Goal: Use online tool/utility

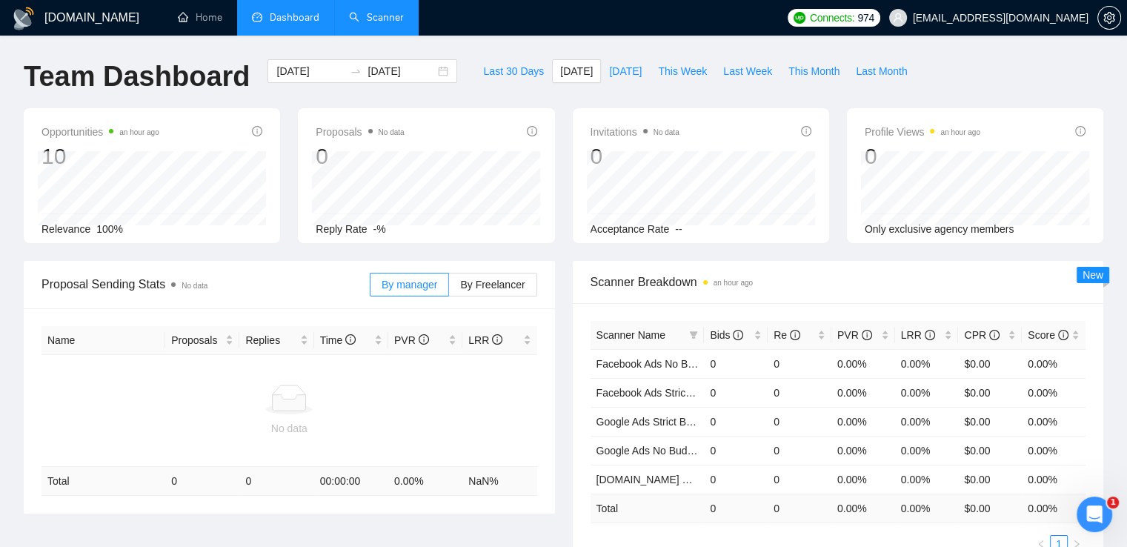
click at [391, 13] on link "Scanner" at bounding box center [376, 17] width 55 height 13
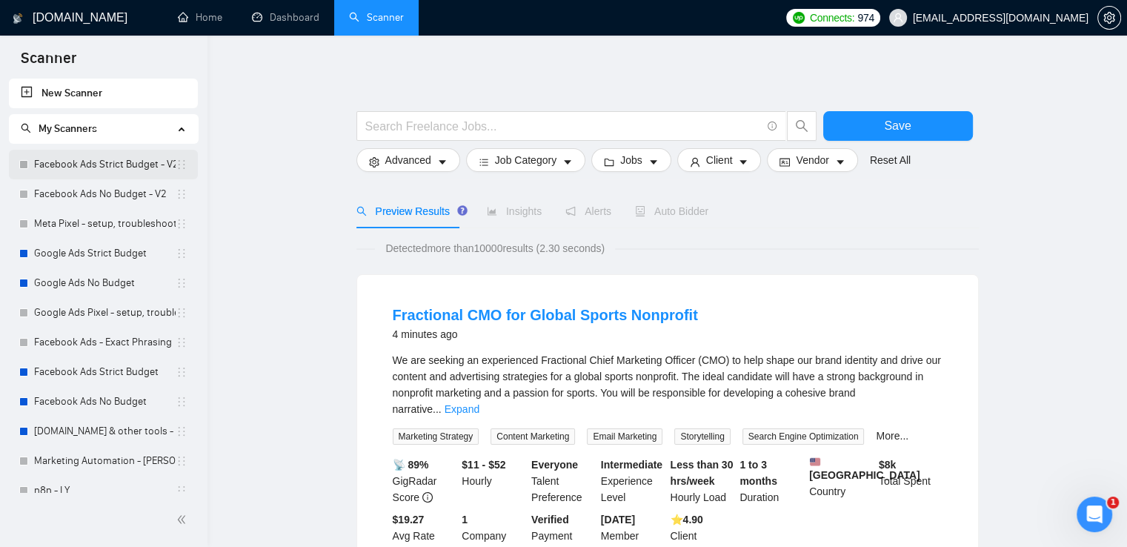
click at [89, 173] on link "Facebook Ads Strict Budget - V2" at bounding box center [105, 165] width 142 height 30
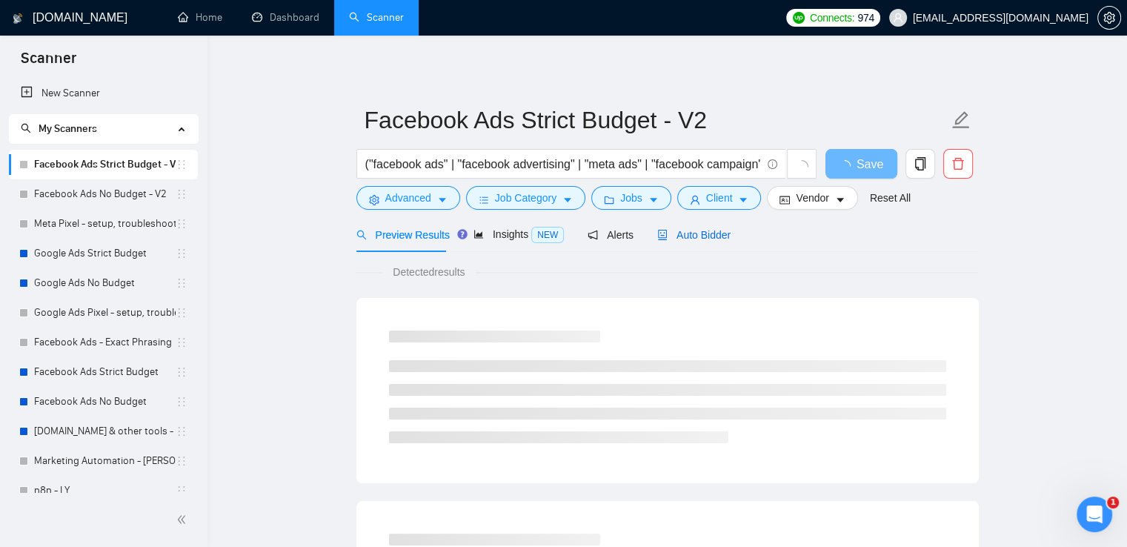
click at [713, 236] on span "Auto Bidder" at bounding box center [693, 235] width 73 height 12
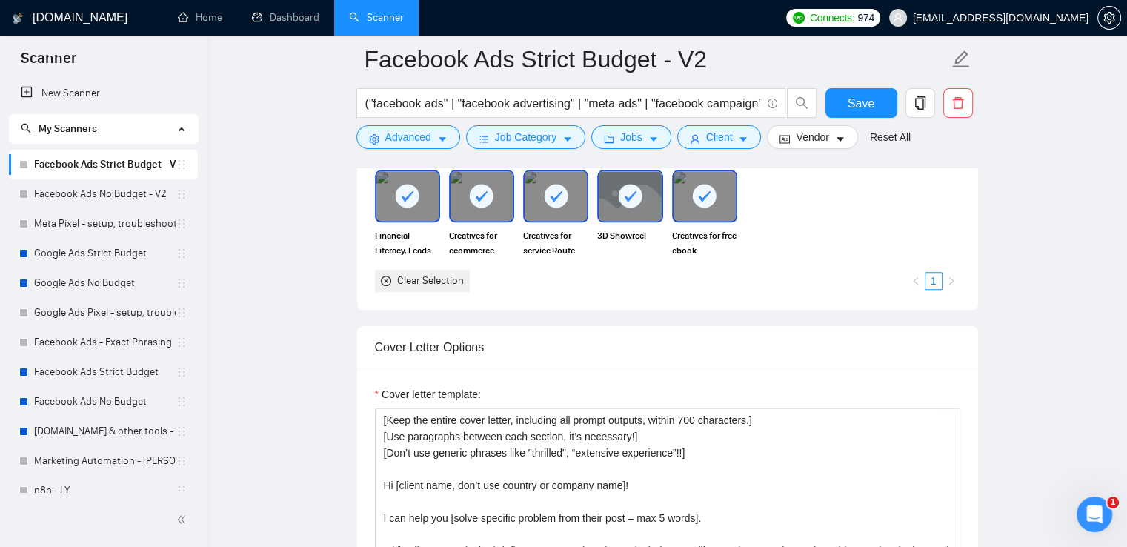
scroll to position [1704, 0]
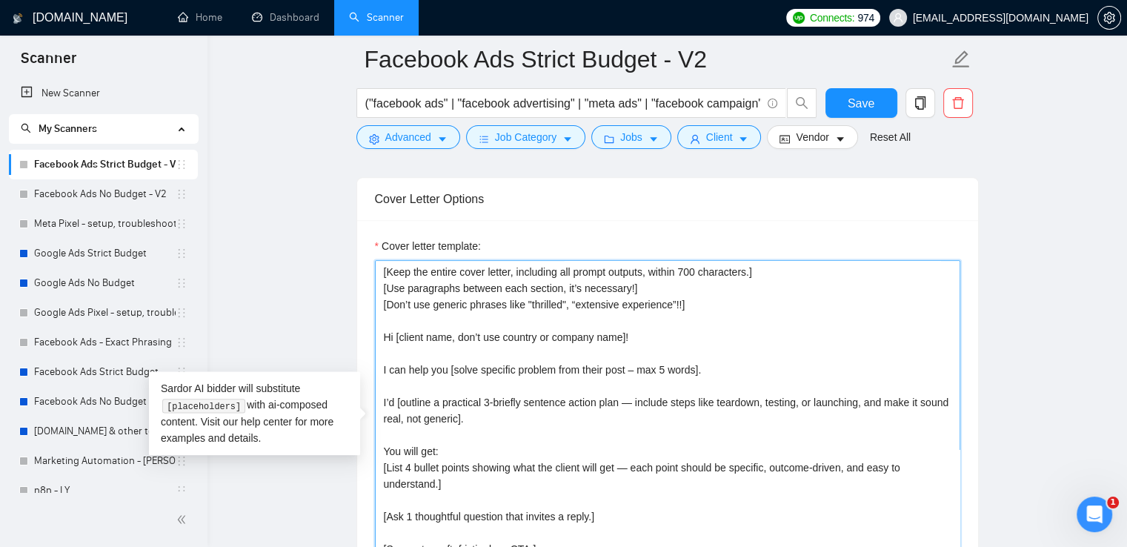
drag, startPoint x: 382, startPoint y: 270, endPoint x: 710, endPoint y: 306, distance: 329.4
click at [710, 306] on textarea "[Keep the entire cover letter, including all prompt outputs, within 700 charact…" at bounding box center [667, 426] width 585 height 333
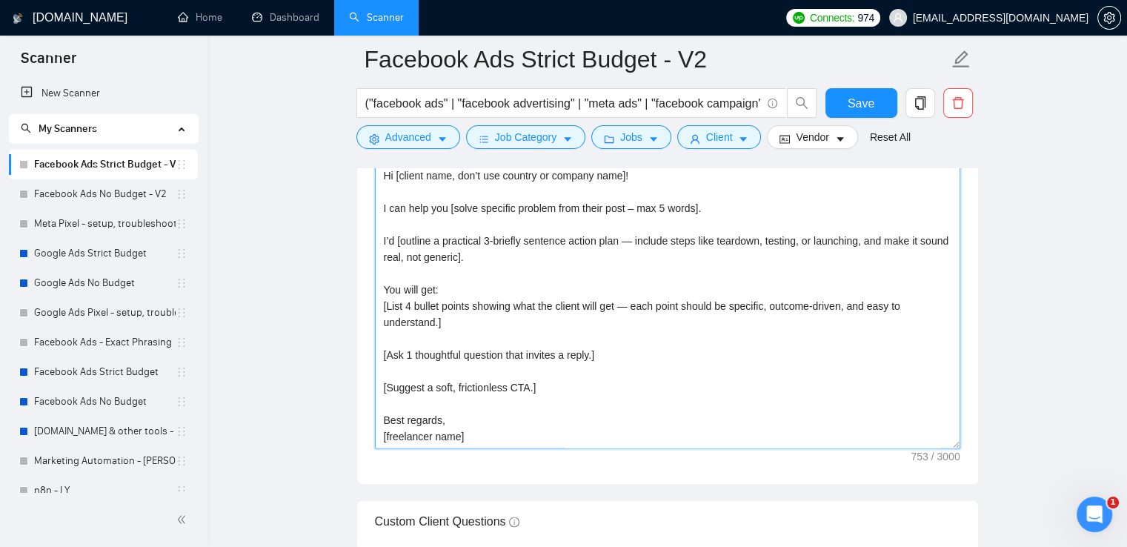
scroll to position [1852, 0]
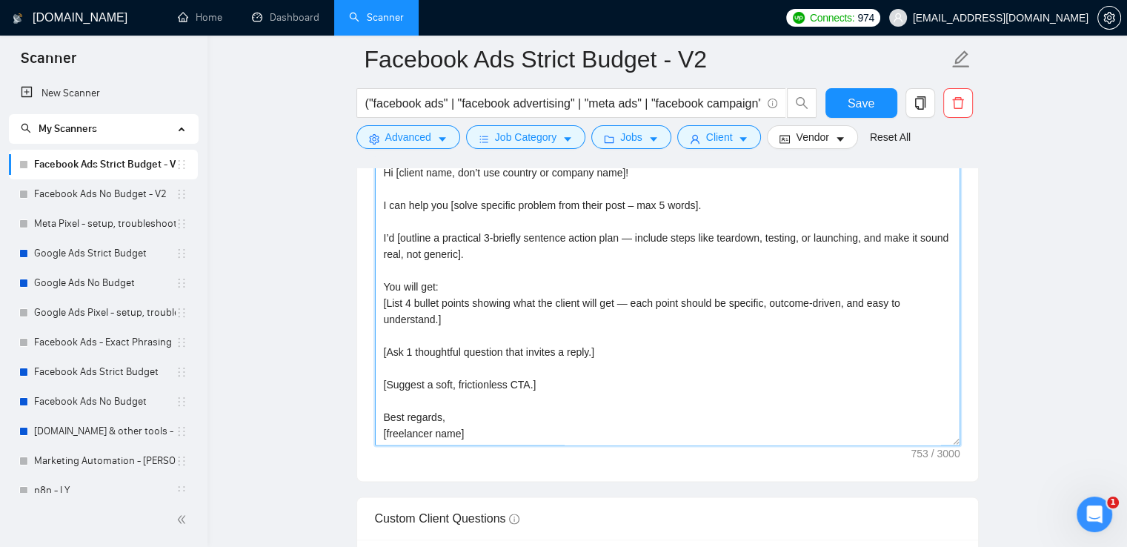
click at [477, 399] on textarea "[Keep the entire cover letter, including all prompt outputs, within 700 charact…" at bounding box center [667, 278] width 585 height 333
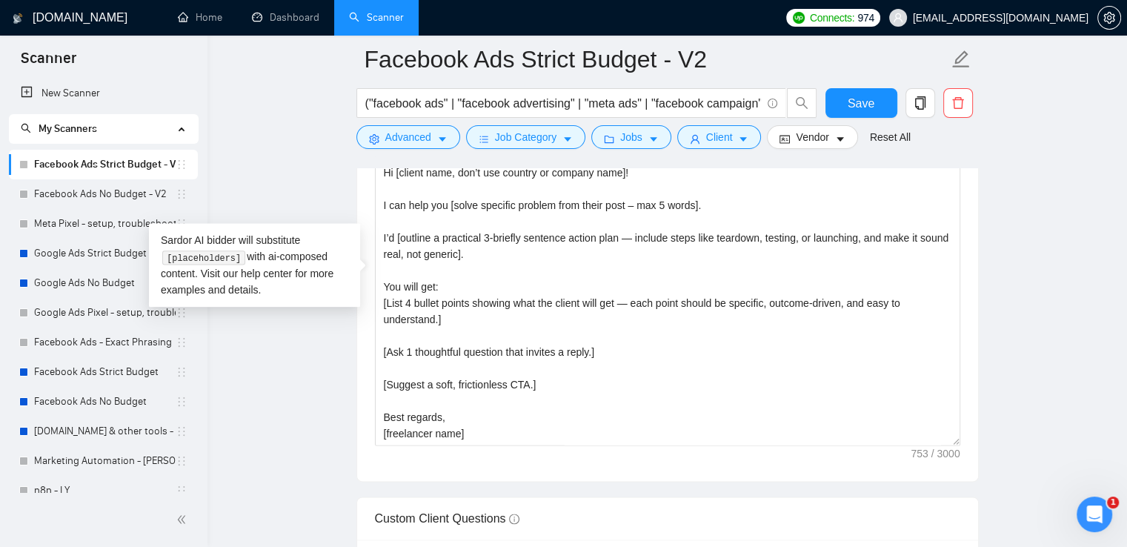
click at [1010, 311] on main "Facebook Ads Strict Budget - V2 ("facebook ads" | "facebook advertising" | "met…" at bounding box center [667, 391] width 872 height 4368
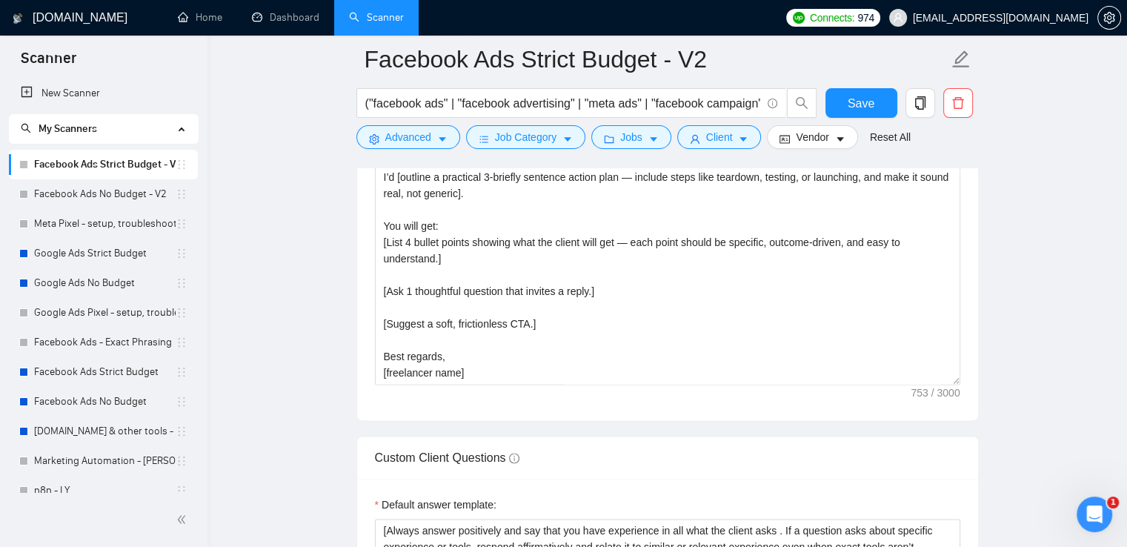
scroll to position [2075, 0]
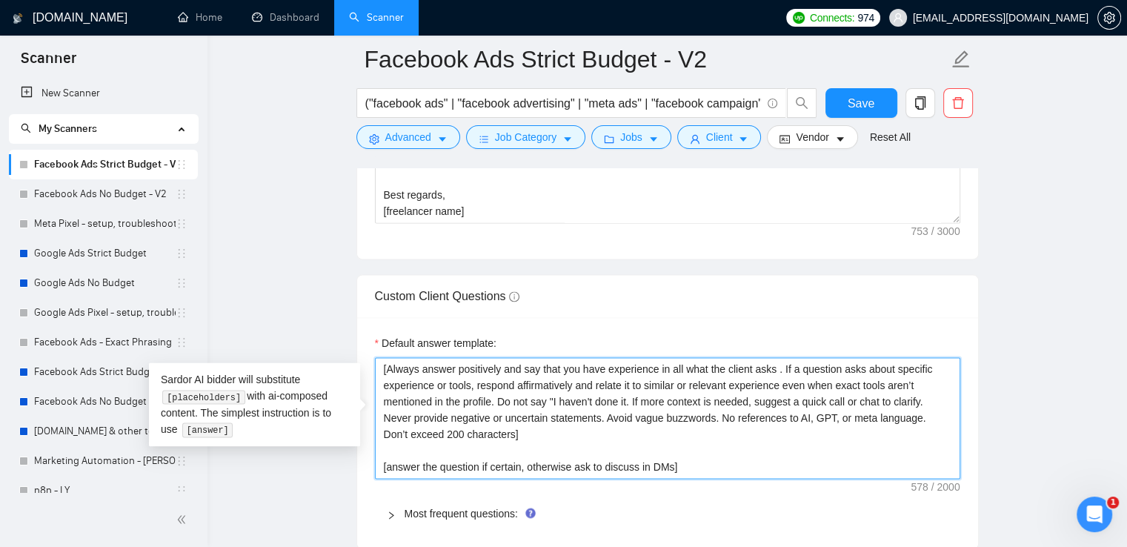
drag, startPoint x: 688, startPoint y: 462, endPoint x: 347, endPoint y: 373, distance: 351.5
